Goal: Navigation & Orientation: Find specific page/section

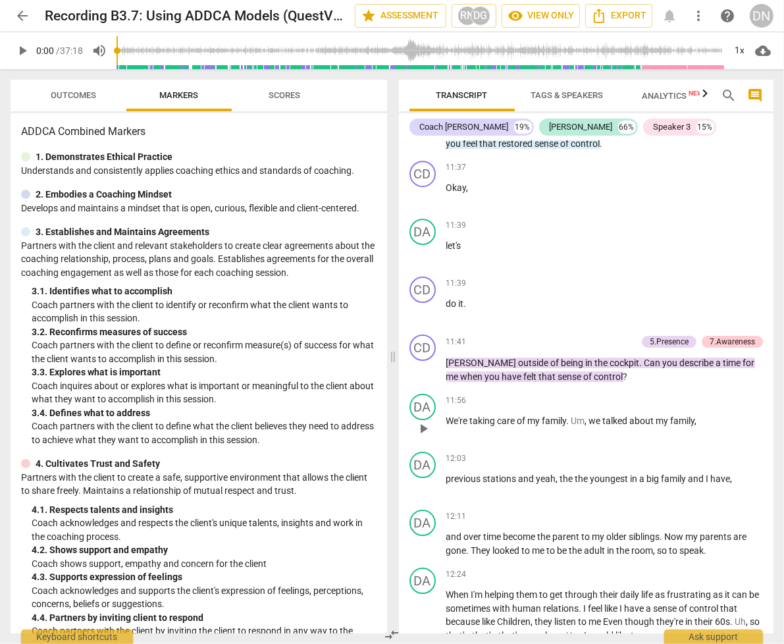
scroll to position [3425, 0]
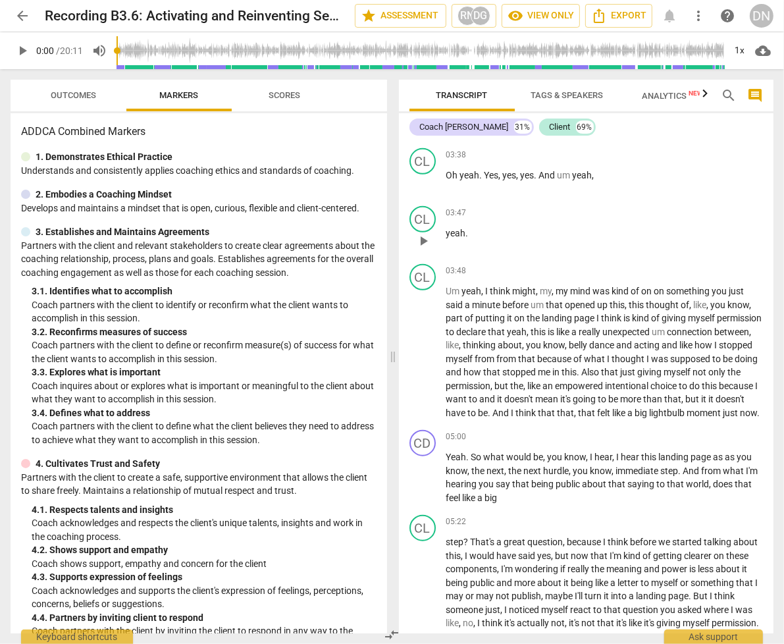
scroll to position [988, 0]
